Goal: Information Seeking & Learning: Understand process/instructions

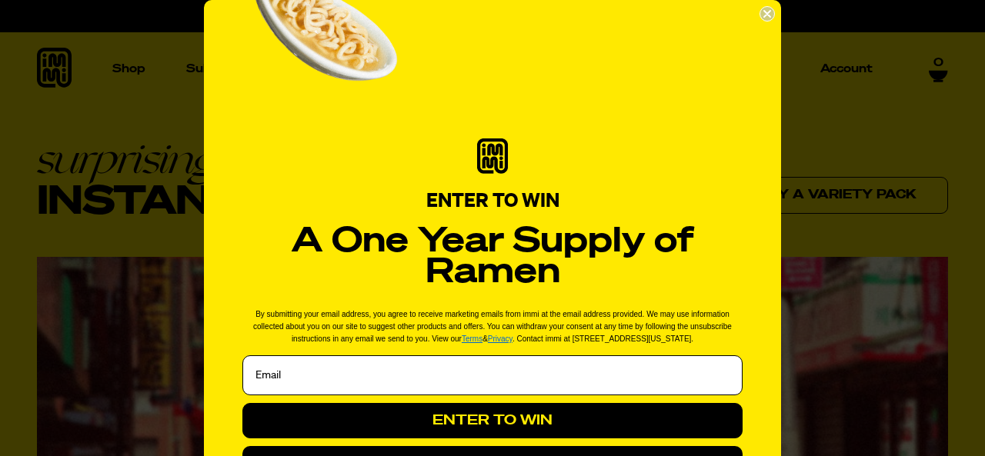
click at [764, 14] on circle "Close dialog" at bounding box center [767, 14] width 15 height 15
click at [764, 18] on circle "Close dialog" at bounding box center [767, 14] width 15 height 15
click at [821, 135] on div "Close dialog ENTER TO WIN A One Year Supply of Ramen By submitting your email a…" at bounding box center [492, 228] width 985 height 456
click at [760, 12] on circle "Close dialog" at bounding box center [767, 14] width 15 height 15
click at [765, 15] on circle "Close dialog" at bounding box center [767, 14] width 15 height 15
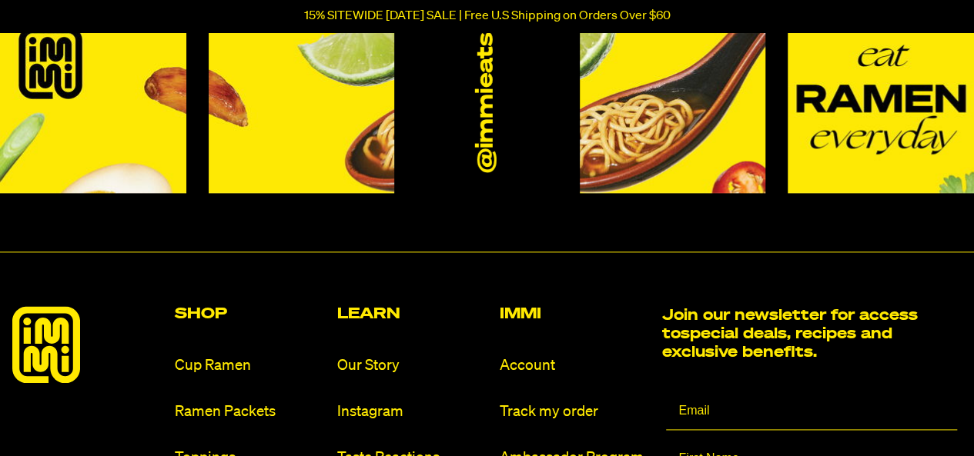
scroll to position [7004, 0]
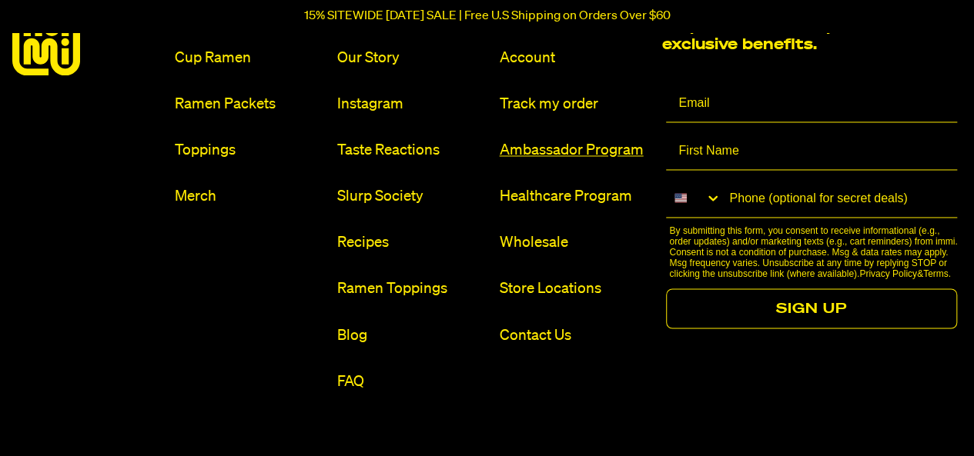
click at [547, 152] on link "Ambassador Program" at bounding box center [574, 150] width 150 height 21
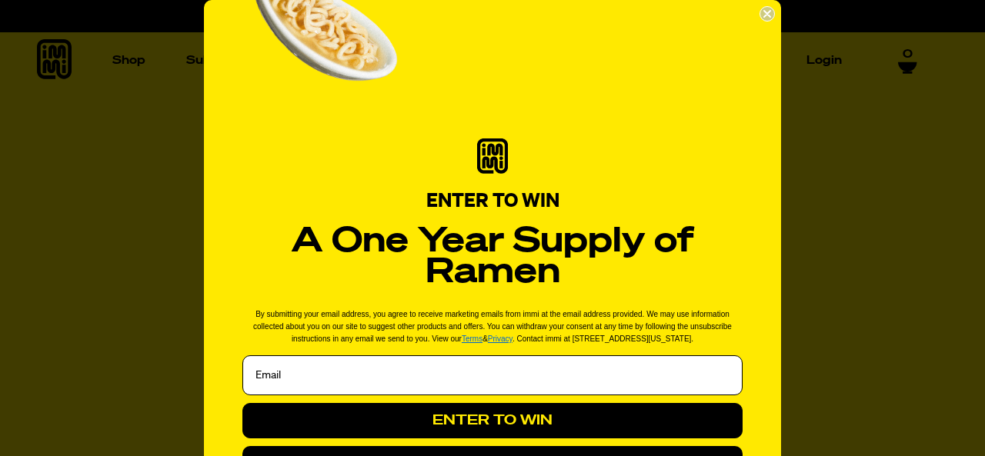
click at [762, 16] on circle "Close dialog" at bounding box center [767, 14] width 15 height 15
